Goal: Task Accomplishment & Management: Complete application form

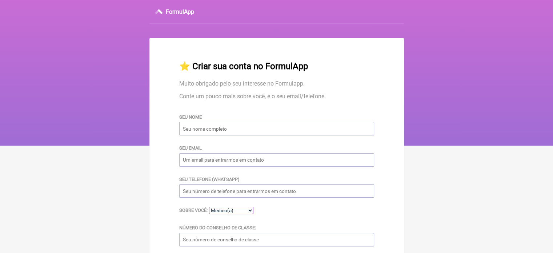
click at [242, 214] on select "Médico(a) Nutricionista Farmaceutico(a) Biomédica(o) Fisioterapeuta Enfermeira(…" at bounding box center [231, 210] width 44 height 7
click at [225, 131] on input "Seu nome" at bounding box center [276, 128] width 195 height 13
type input "[DEMOGRAPHIC_DATA] [PERSON_NAME] [PERSON_NAME]"
type input "[EMAIL_ADDRESS][DOMAIN_NAME]"
type input "[PHONE_NUMBER]"
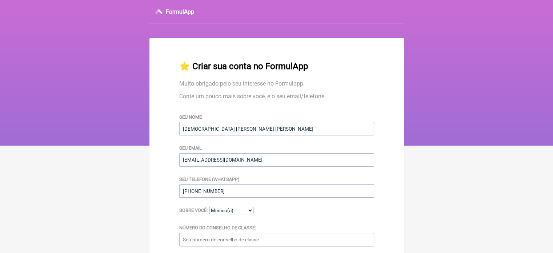
click at [230, 214] on select "Médico(a) Nutricionista Farmaceutico(a) Biomédica(o) Fisioterapeuta Enfermeira(…" at bounding box center [231, 210] width 44 height 7
select select "Nutricionista"
click at [209, 208] on select "Médico(a) Nutricionista Farmaceutico(a) Biomédica(o) Fisioterapeuta Enfermeira(…" at bounding box center [231, 210] width 44 height 7
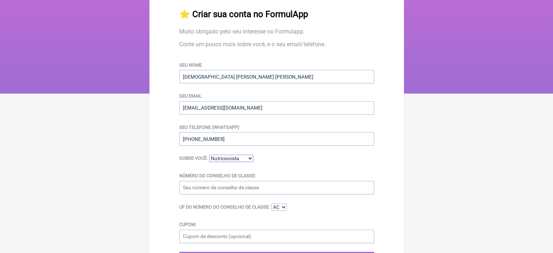
scroll to position [52, 0]
click at [253, 190] on input "Número do Conselho de Classe:" at bounding box center [276, 186] width 195 height 13
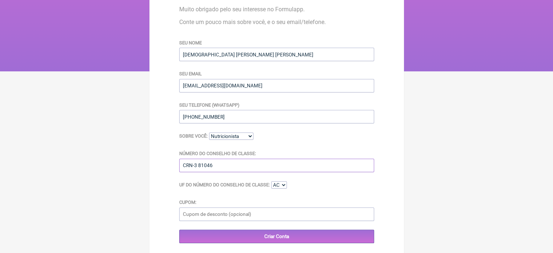
scroll to position [75, 0]
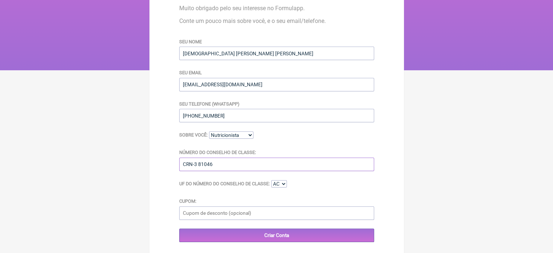
type input "CRN-3 81046"
click at [280, 186] on select "AC AL AP AM BA CE DF ES GO MA MT MS MG PA PB PR PE PI RJ RN RS RO RR SC SP SE TO" at bounding box center [279, 183] width 16 height 7
select select "SP"
click at [272, 182] on select "AC AL AP AM BA CE DF ES GO MA MT MS MG PA PB PR PE PI RJ RN RS RO RR SC SP SE TO" at bounding box center [279, 183] width 16 height 7
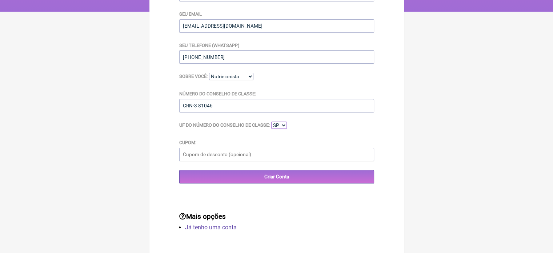
scroll to position [134, 0]
click at [246, 155] on input "Cupom:" at bounding box center [276, 154] width 195 height 13
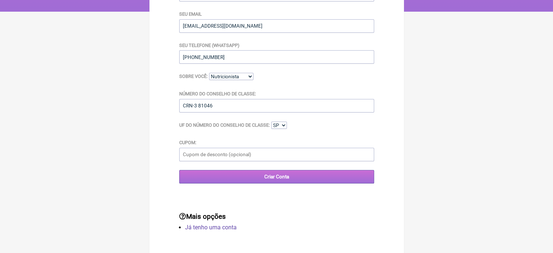
click at [280, 180] on input "Criar Conta" at bounding box center [276, 176] width 195 height 13
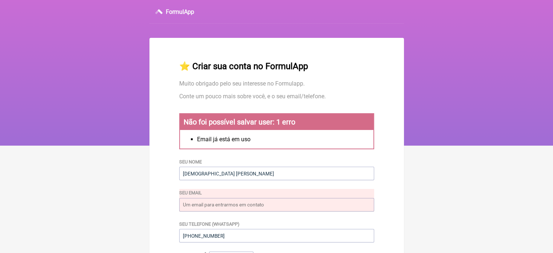
click at [185, 13] on h3 "FormulApp" at bounding box center [180, 11] width 28 height 7
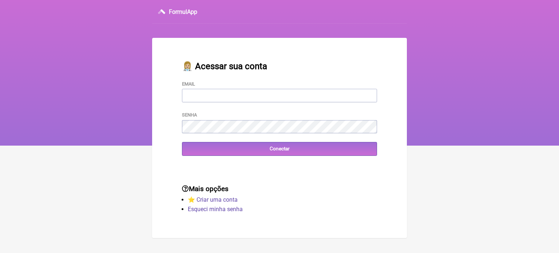
click at [259, 97] on input "Email" at bounding box center [279, 95] width 195 height 13
type input "[EMAIL_ADDRESS][DOMAIN_NAME]"
click at [214, 212] on link "Esqueci minha senha" at bounding box center [215, 209] width 55 height 7
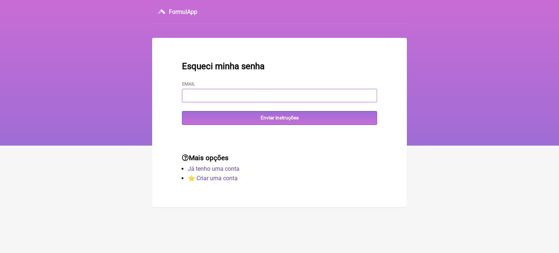
click at [244, 95] on input "Email" at bounding box center [279, 95] width 195 height 13
type input "[EMAIL_ADDRESS][DOMAIN_NAME]"
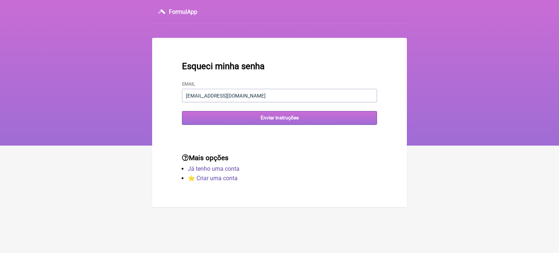
click at [249, 116] on input "Enviar instruções" at bounding box center [279, 117] width 195 height 13
click at [206, 122] on input "Enviar instruções" at bounding box center [279, 117] width 195 height 13
